Goal: Task Accomplishment & Management: Manage account settings

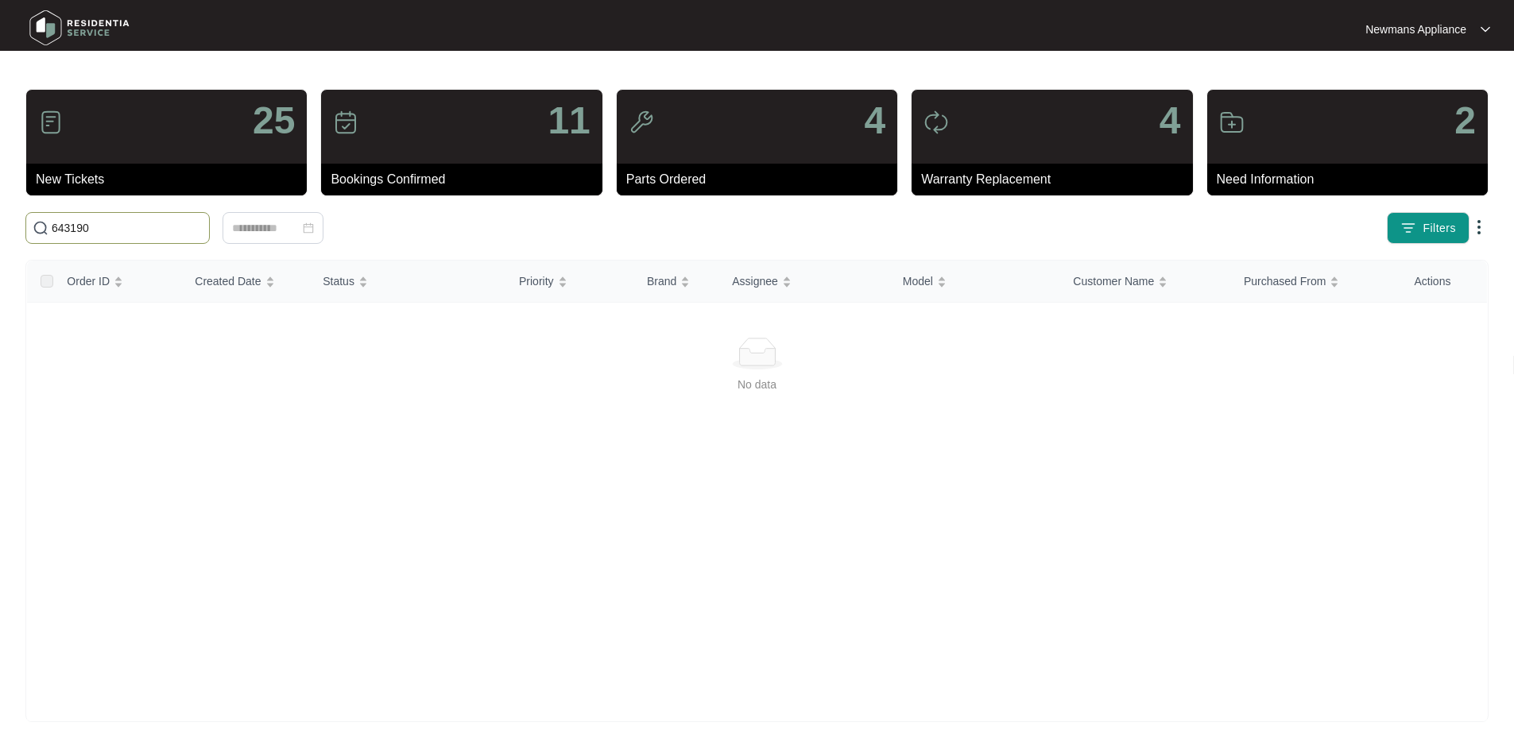
drag, startPoint x: 163, startPoint y: 223, endPoint x: 0, endPoint y: 223, distance: 162.9
click at [0, 223] on main "25 New Tickets 11 Bookings Confirmed 4 Parts Ordered 4 Warranty Replacement 2 N…" at bounding box center [757, 374] width 1514 height 748
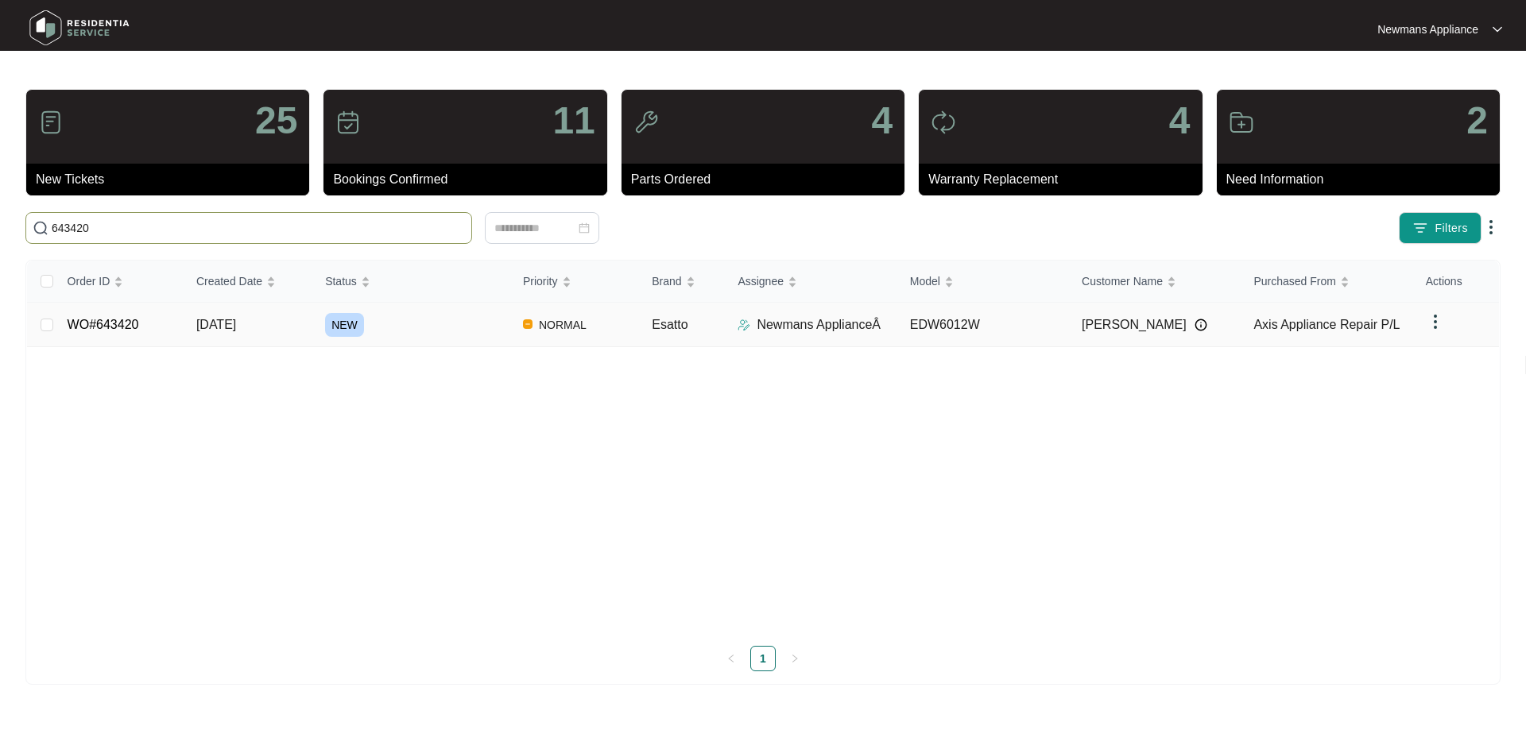
type input "643420"
click at [236, 327] on span "[DATE]" at bounding box center [216, 325] width 40 height 14
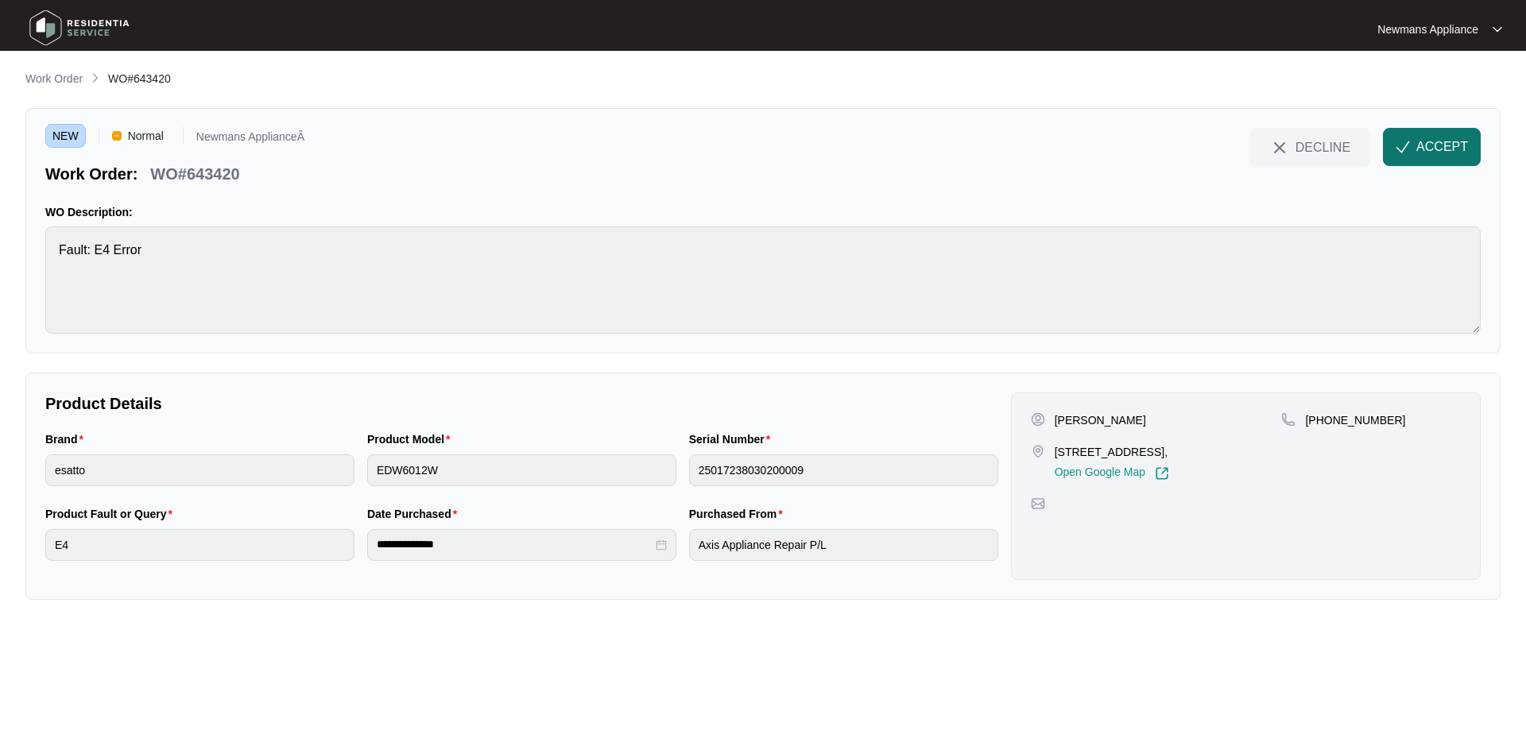
click at [1439, 138] on span "ACCEPT" at bounding box center [1442, 146] width 52 height 19
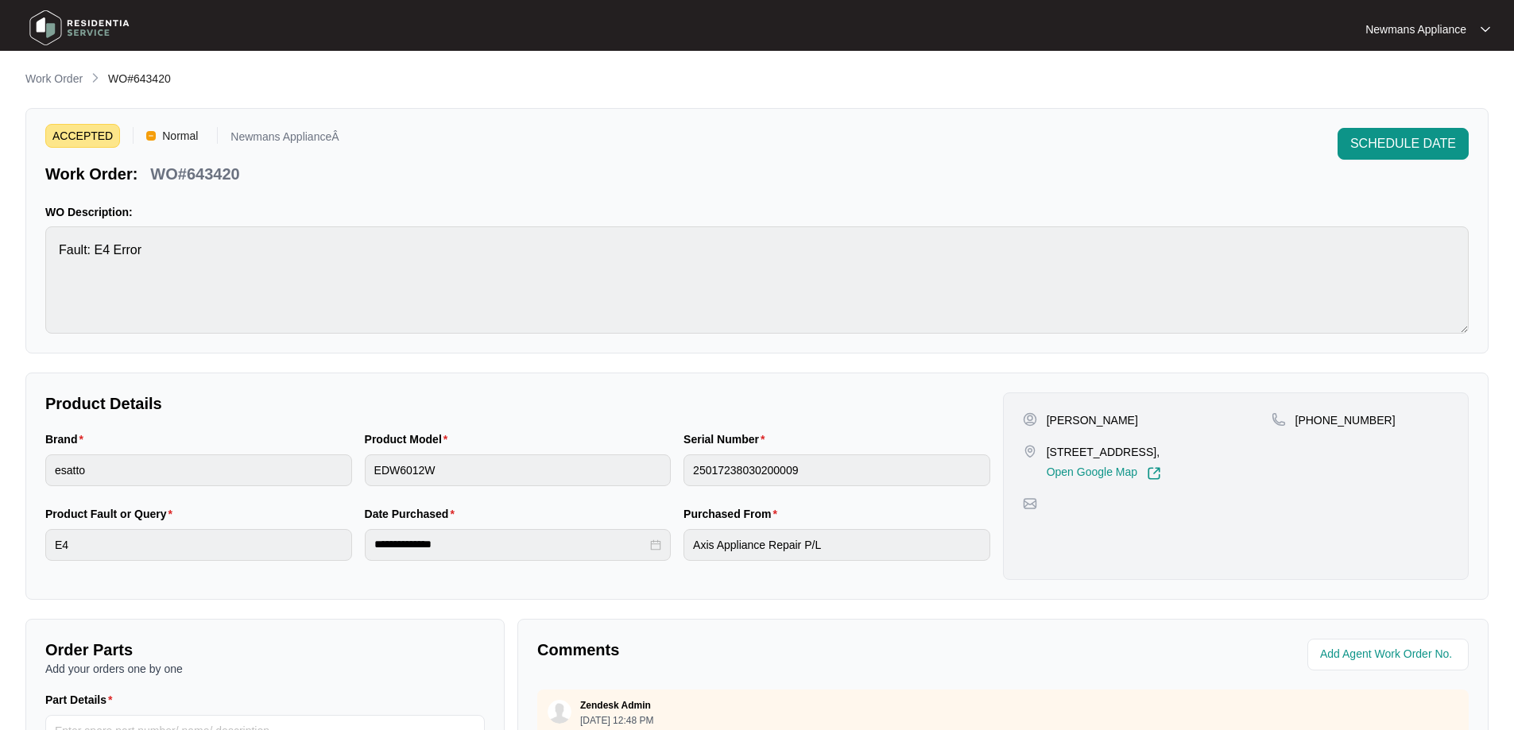
drag, startPoint x: 1047, startPoint y: 422, endPoint x: 1127, endPoint y: 422, distance: 80.3
click at [1127, 422] on div "[PERSON_NAME]" at bounding box center [1147, 420] width 249 height 16
copy p "[PERSON_NAME]"
drag, startPoint x: 1373, startPoint y: 420, endPoint x: 1316, endPoint y: 420, distance: 57.2
click at [1316, 420] on div "[PHONE_NUMBER]" at bounding box center [1360, 420] width 177 height 16
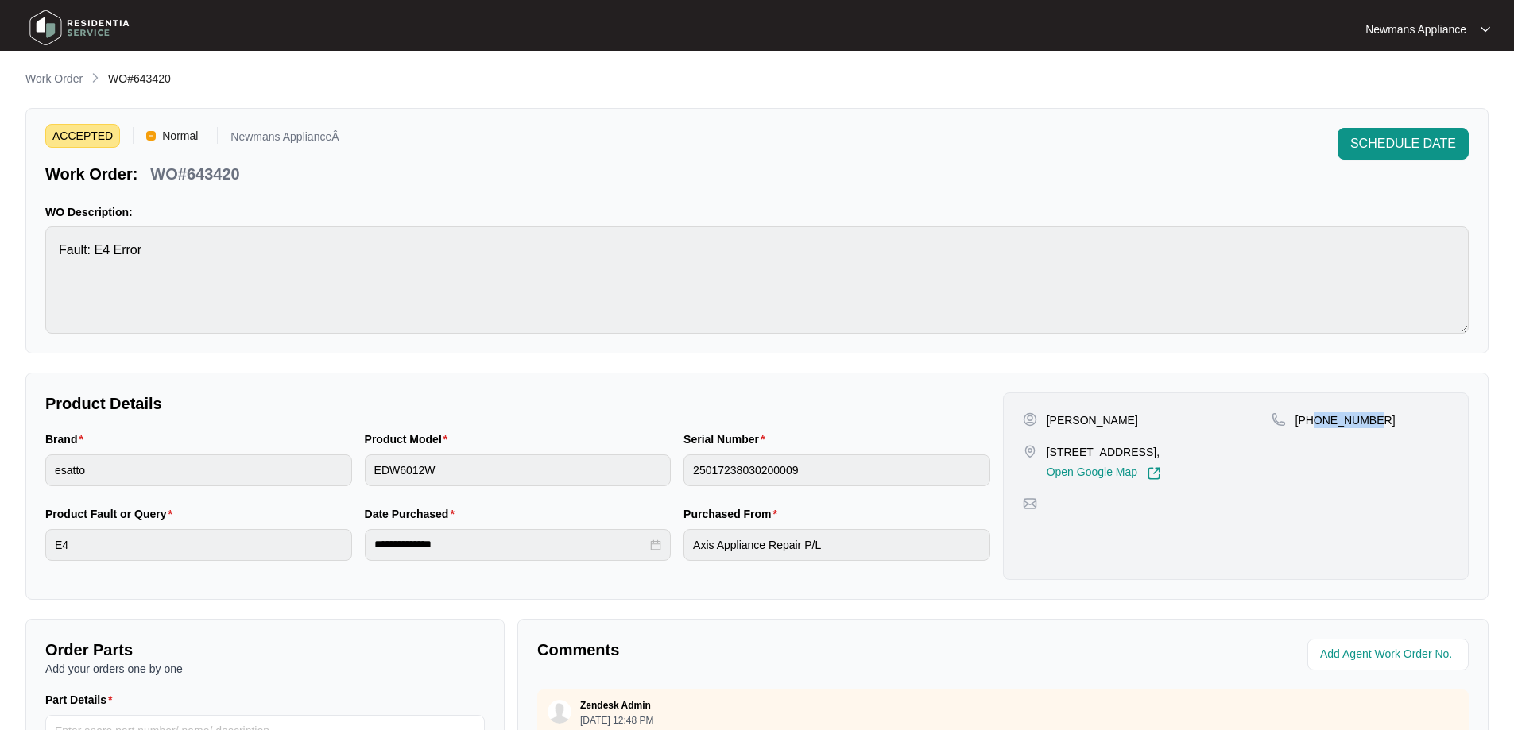
copy p "414527999"
drag, startPoint x: 1047, startPoint y: 452, endPoint x: 1138, endPoint y: 452, distance: 91.4
click at [1138, 452] on p "[STREET_ADDRESS]," at bounding box center [1104, 452] width 114 height 16
copy p "[STREET_ADDRESS]"
click at [58, 84] on p "Work Order" at bounding box center [53, 79] width 57 height 16
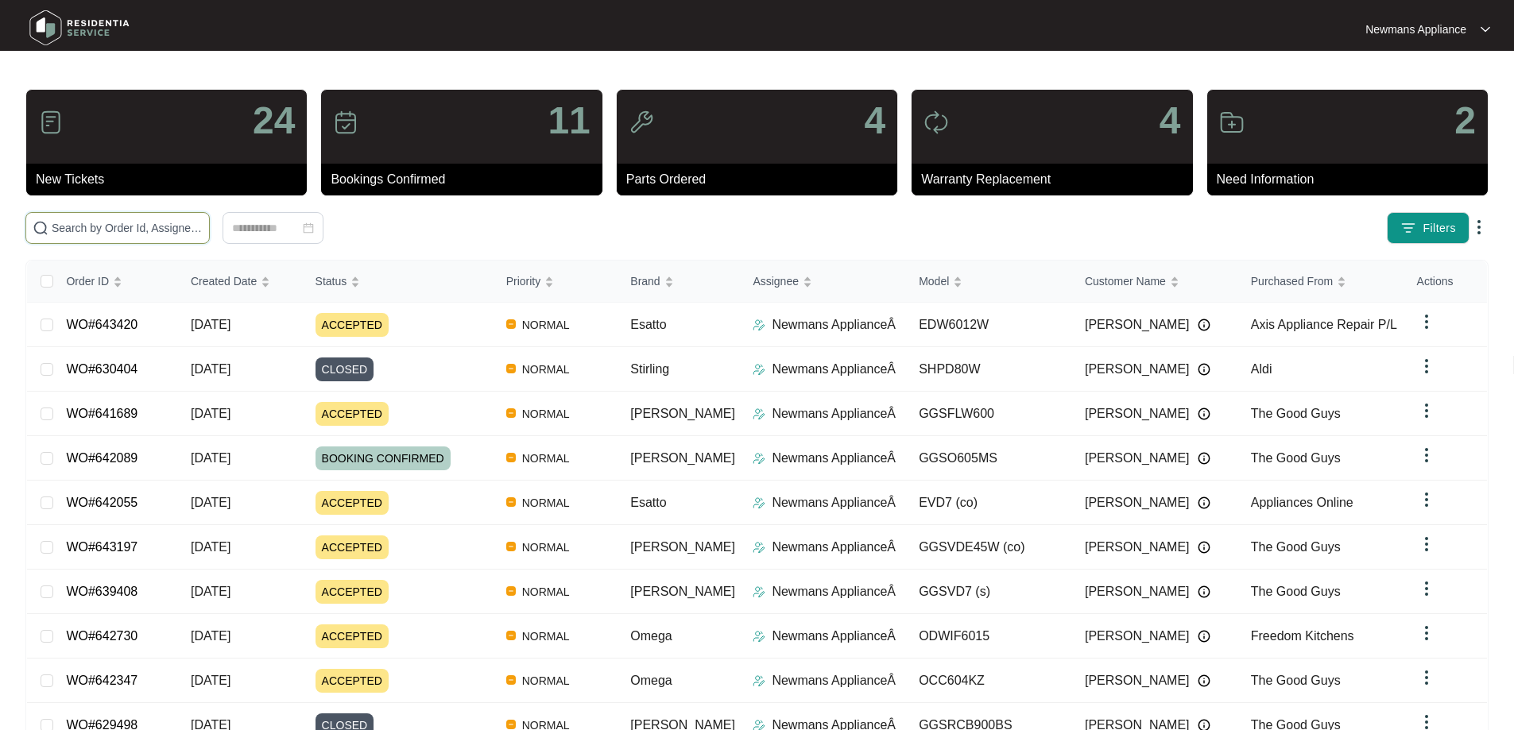
click at [199, 219] on input "text" at bounding box center [127, 227] width 151 height 17
paste input "643190"
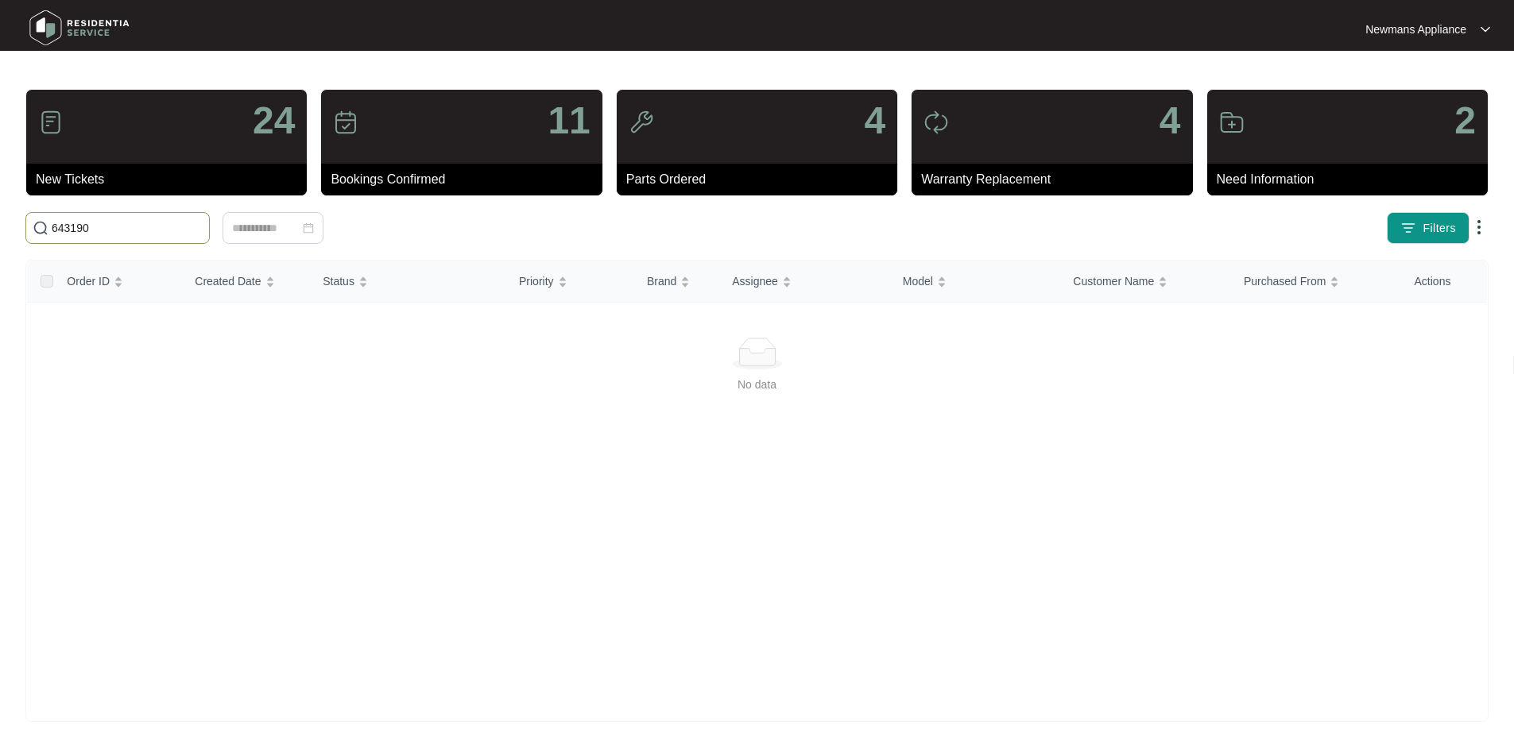
drag, startPoint x: 134, startPoint y: 229, endPoint x: 21, endPoint y: 223, distance: 113.0
click at [12, 222] on main "24 New Tickets 11 Bookings Confirmed 4 Parts Ordered 4 Warranty Replacement 2 N…" at bounding box center [757, 374] width 1514 height 748
paste input "42"
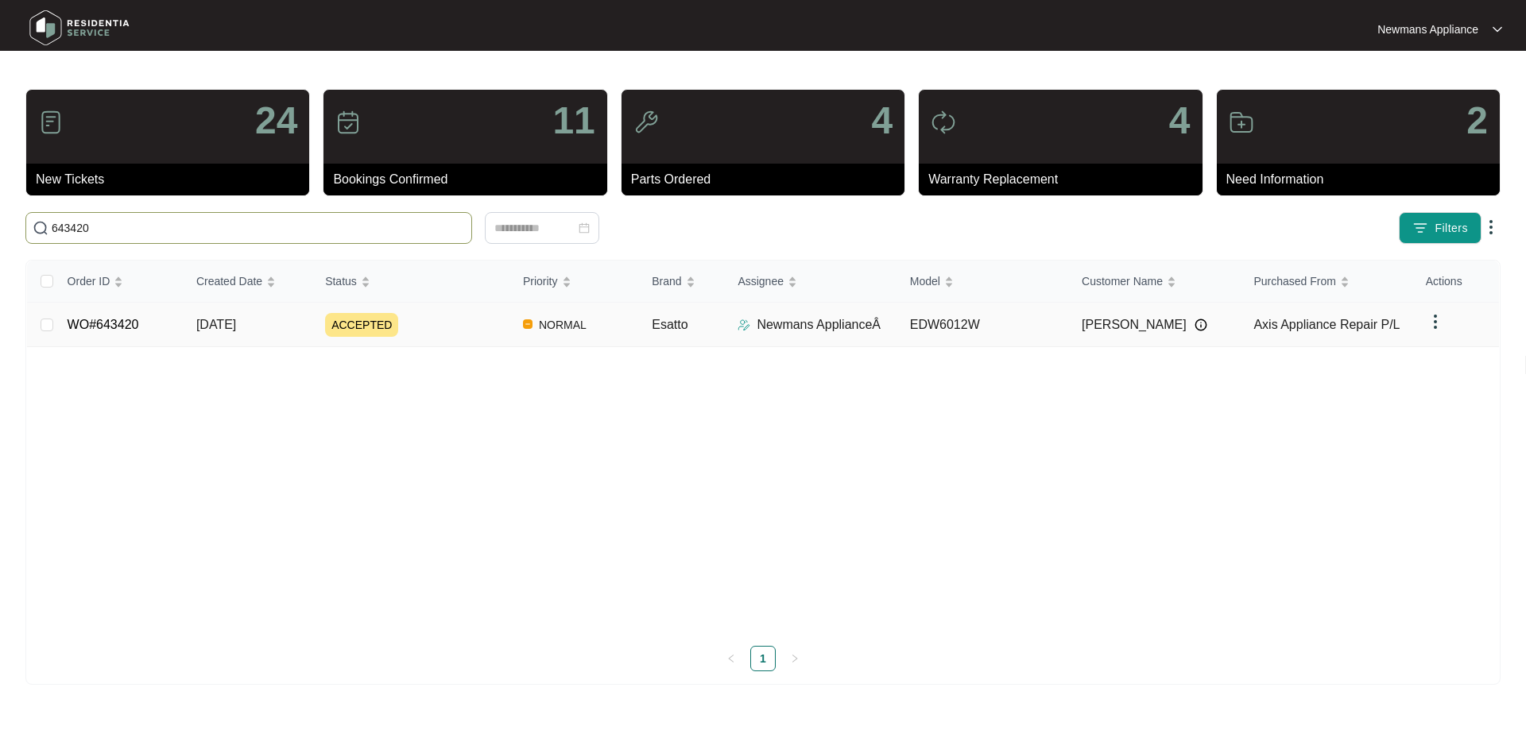
type input "643420"
click at [270, 335] on td "[DATE]" at bounding box center [248, 325] width 129 height 45
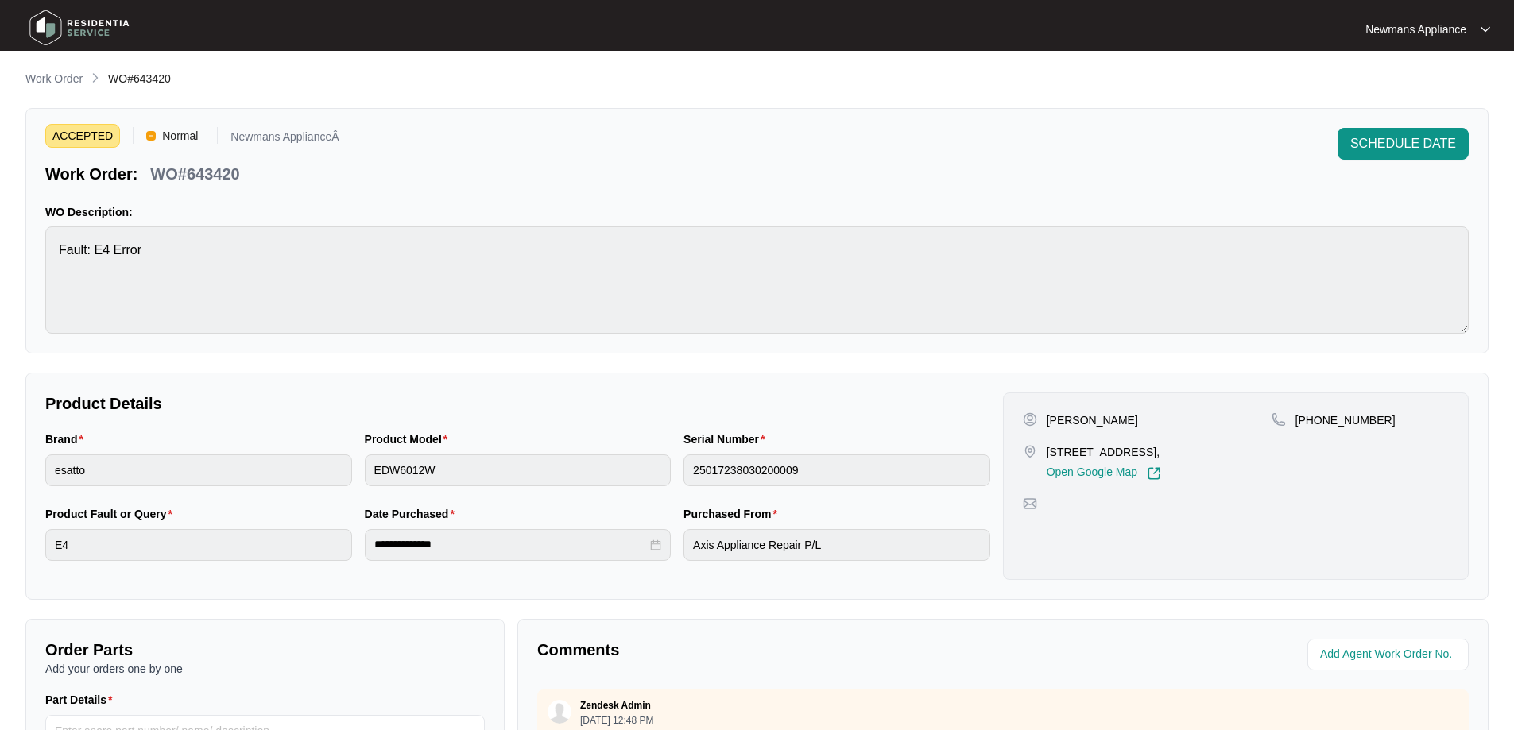
click at [358, 540] on div "**********" at bounding box center [517, 542] width 319 height 75
click at [1393, 147] on span "SCHEDULE DATE" at bounding box center [1403, 143] width 106 height 19
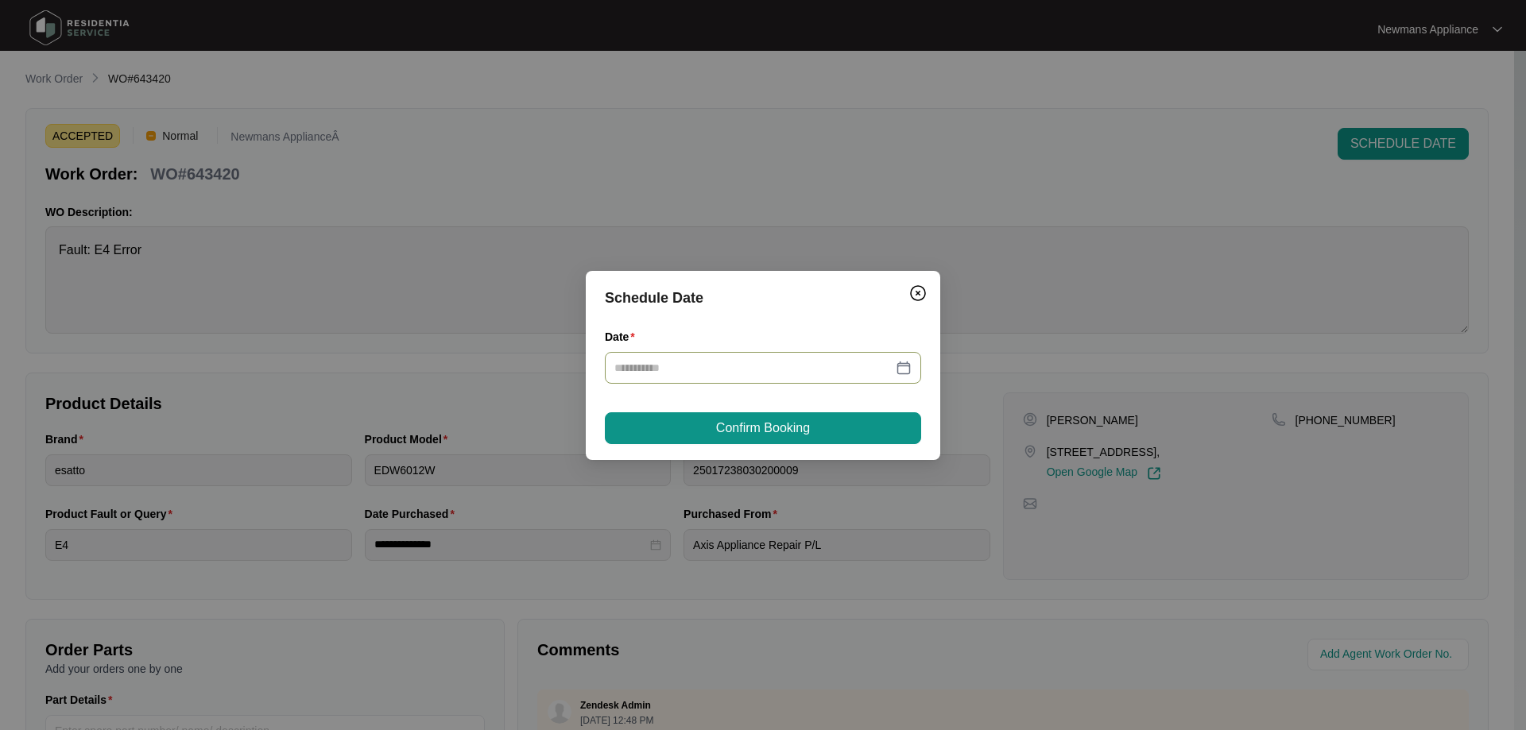
click at [908, 369] on div at bounding box center [762, 367] width 297 height 17
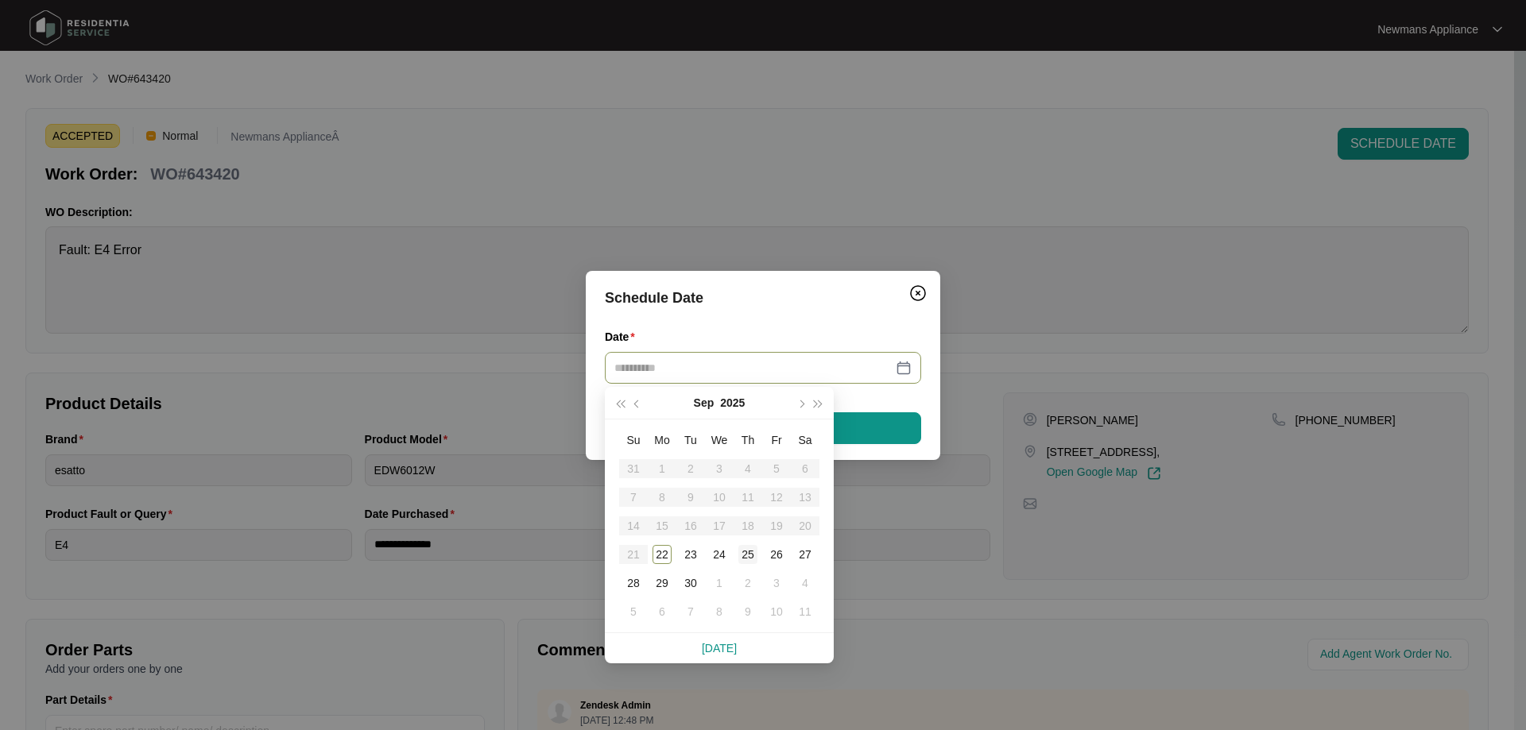
type input "**********"
click at [749, 556] on div "25" at bounding box center [747, 554] width 19 height 19
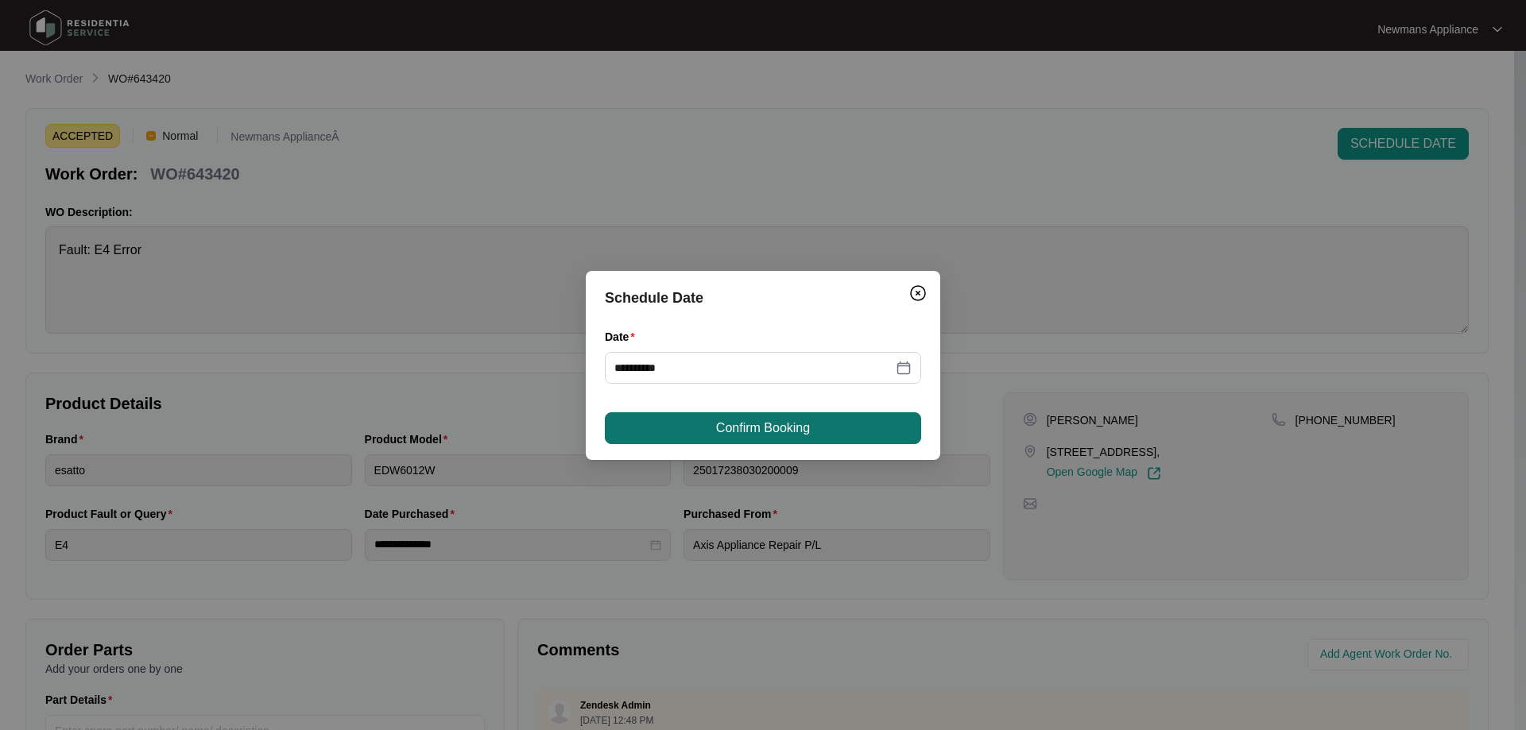
click at [703, 426] on button "Confirm Booking" at bounding box center [763, 428] width 316 height 32
